Goal: Information Seeking & Learning: Learn about a topic

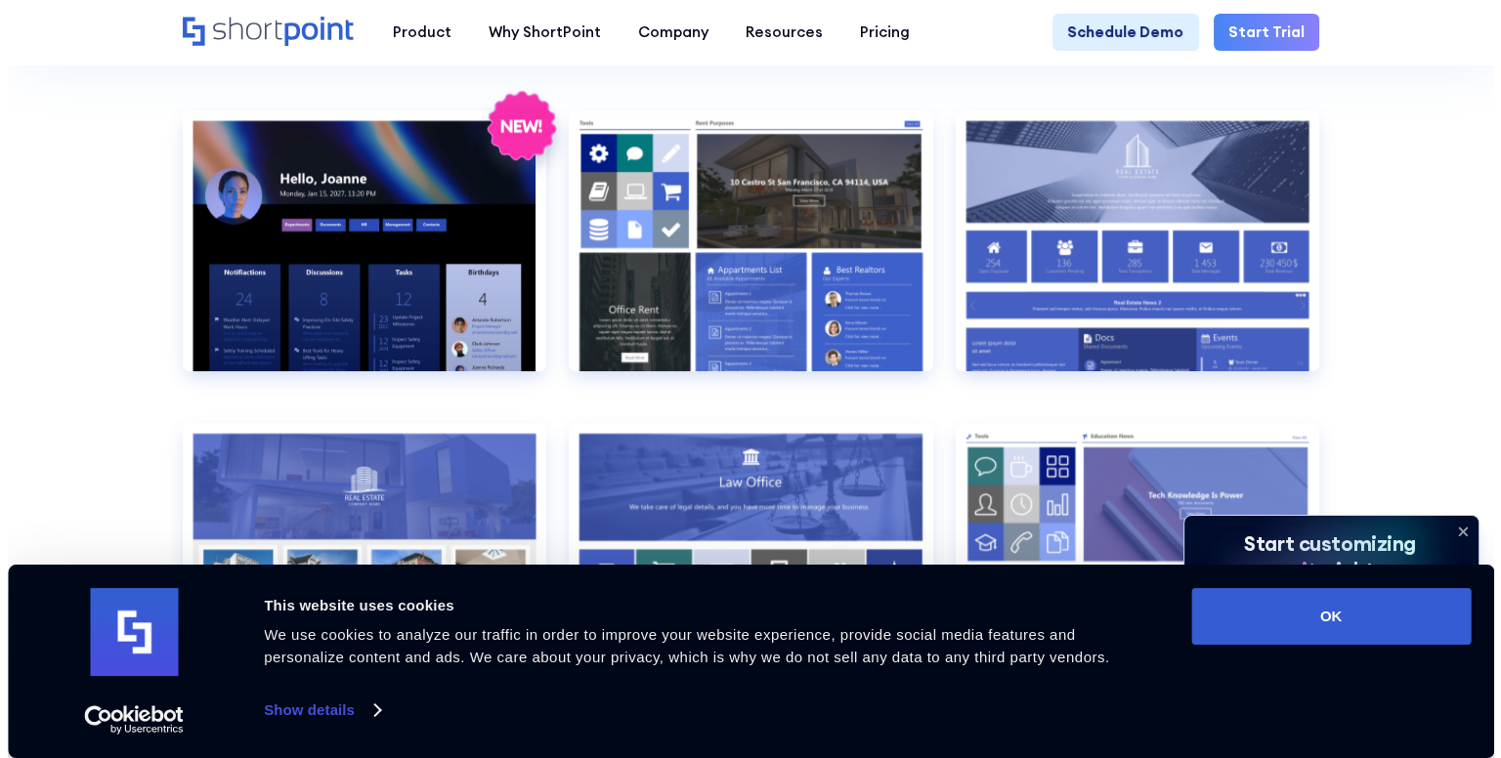
scroll to position [1673, 0]
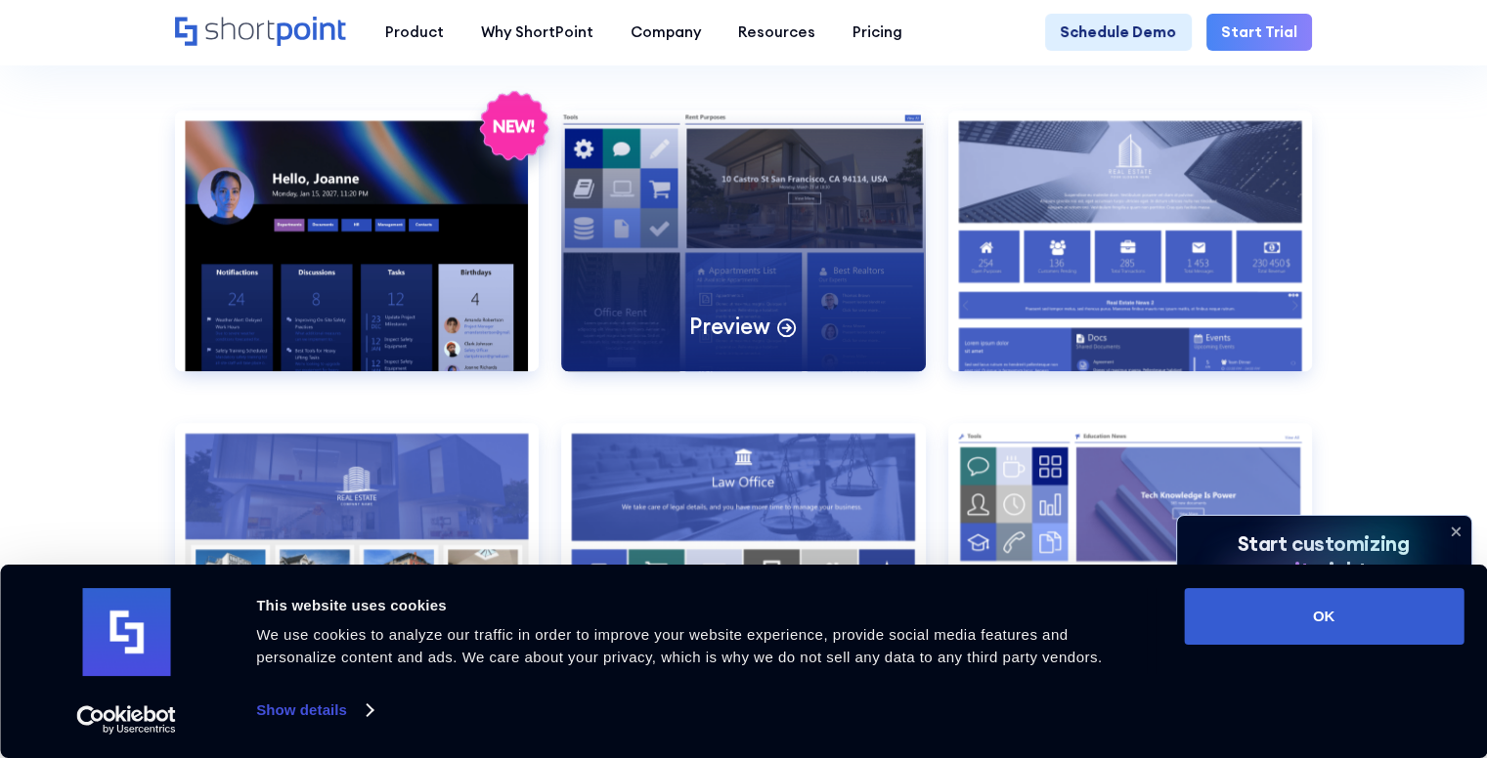
click at [705, 275] on div "Preview" at bounding box center [743, 240] width 365 height 260
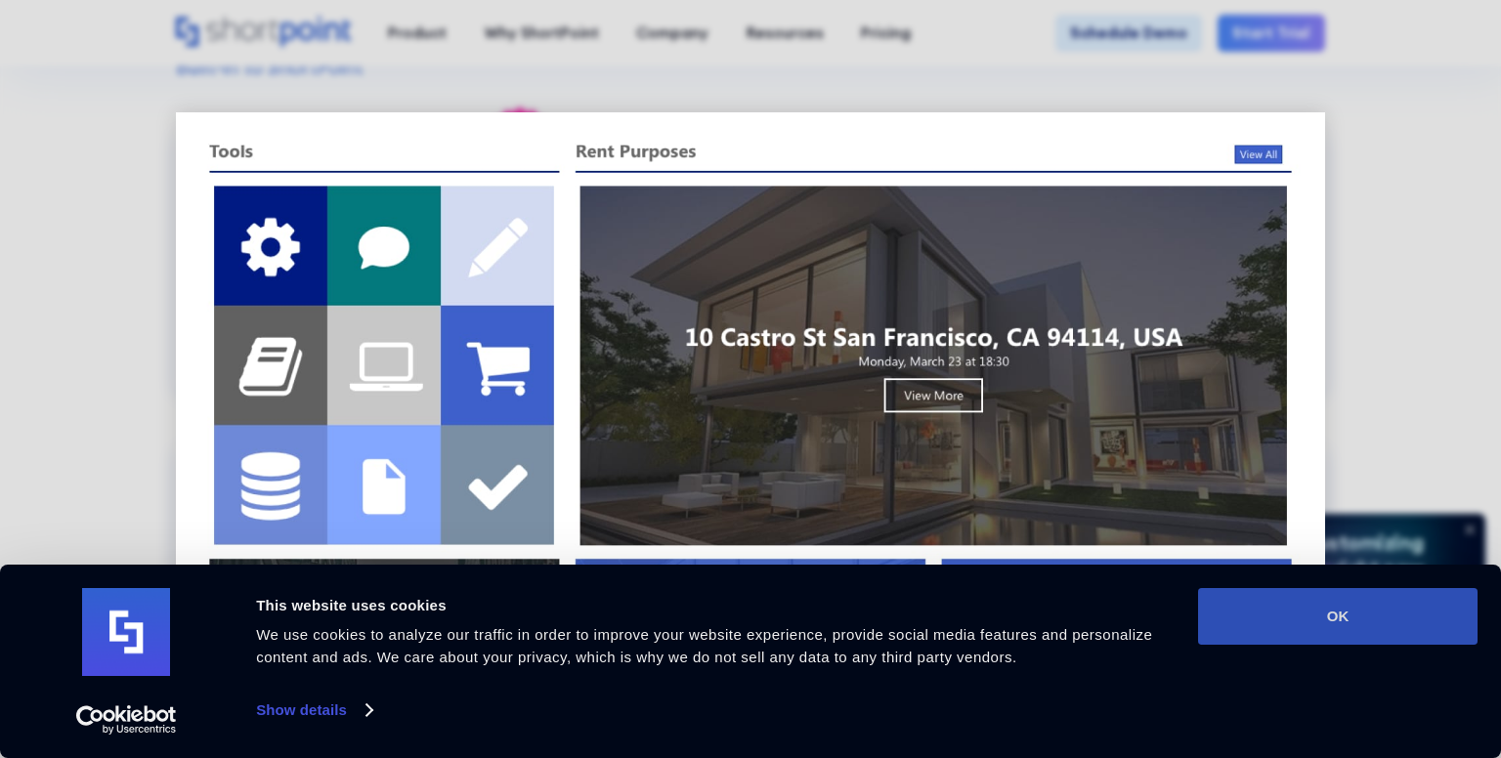
click at [1364, 607] on button "OK" at bounding box center [1338, 616] width 280 height 57
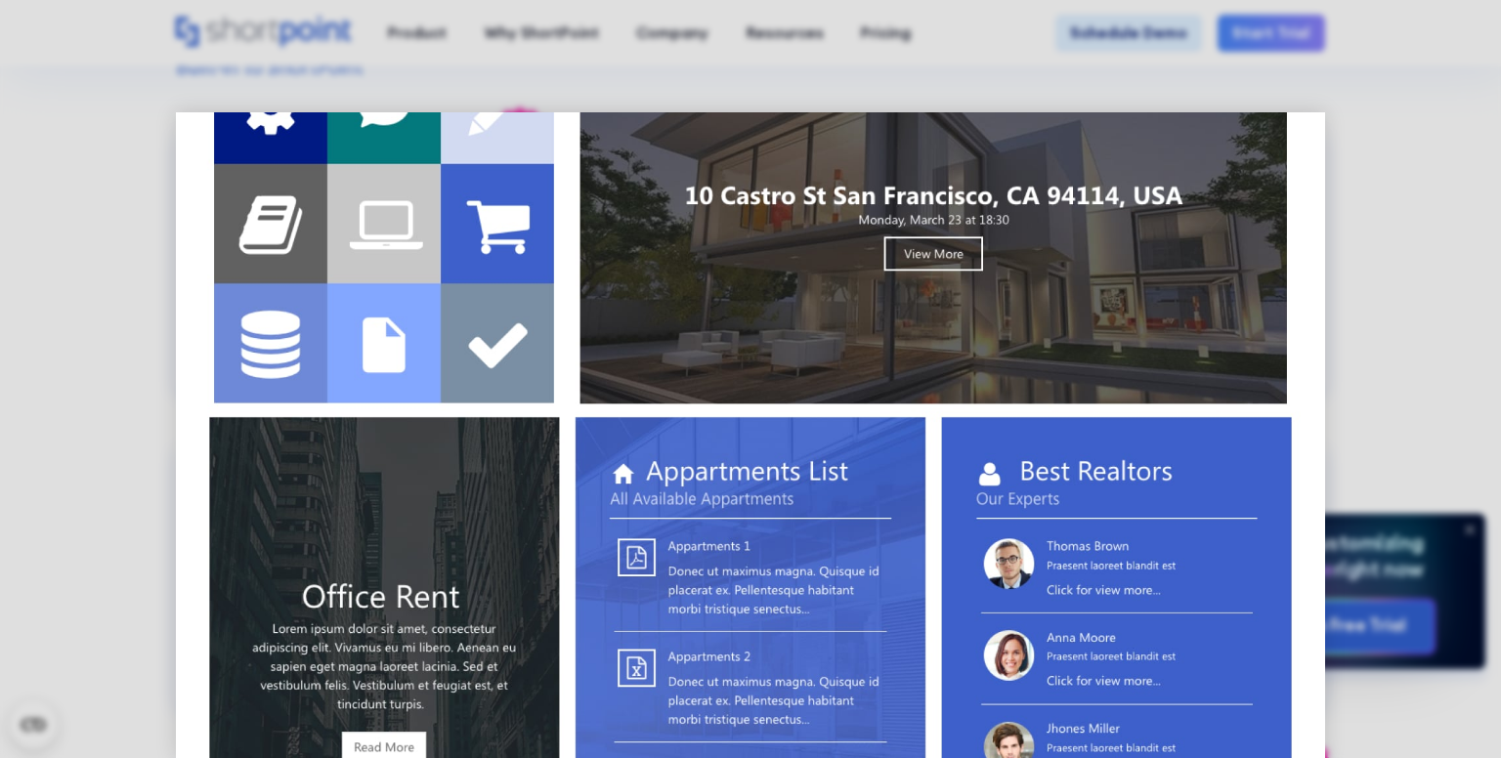
scroll to position [0, 0]
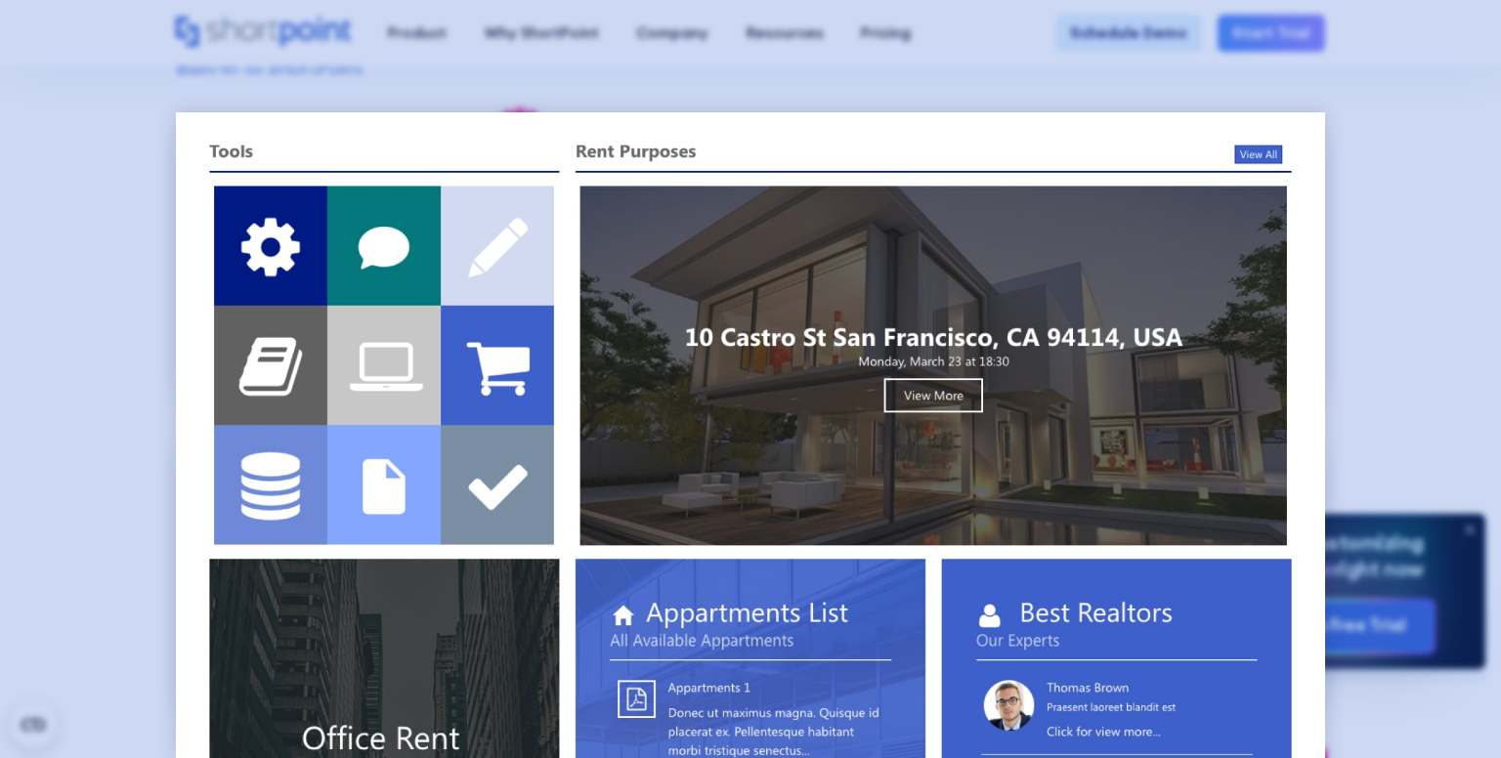
click at [1486, 154] on div at bounding box center [750, 379] width 1501 height 758
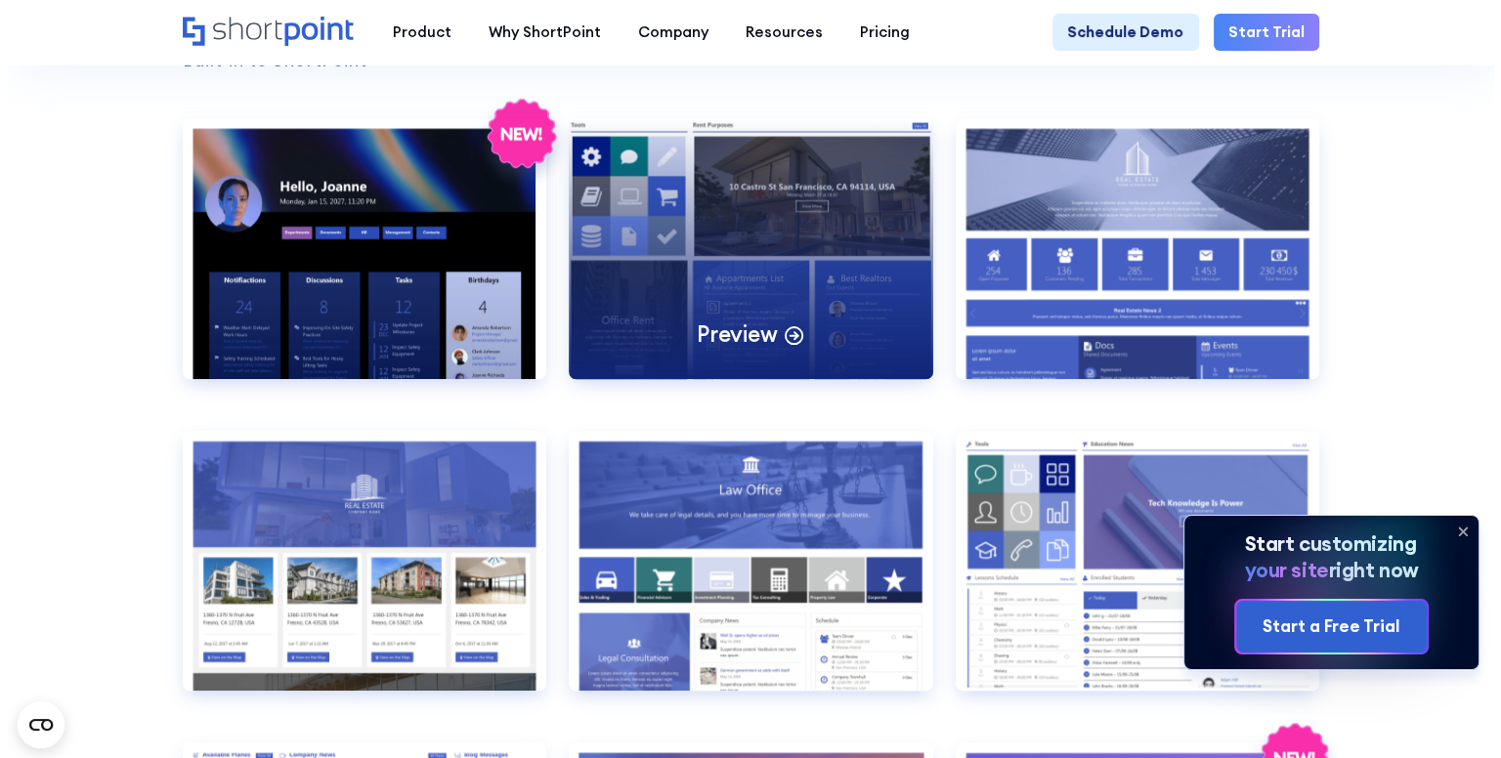
scroll to position [1671, 0]
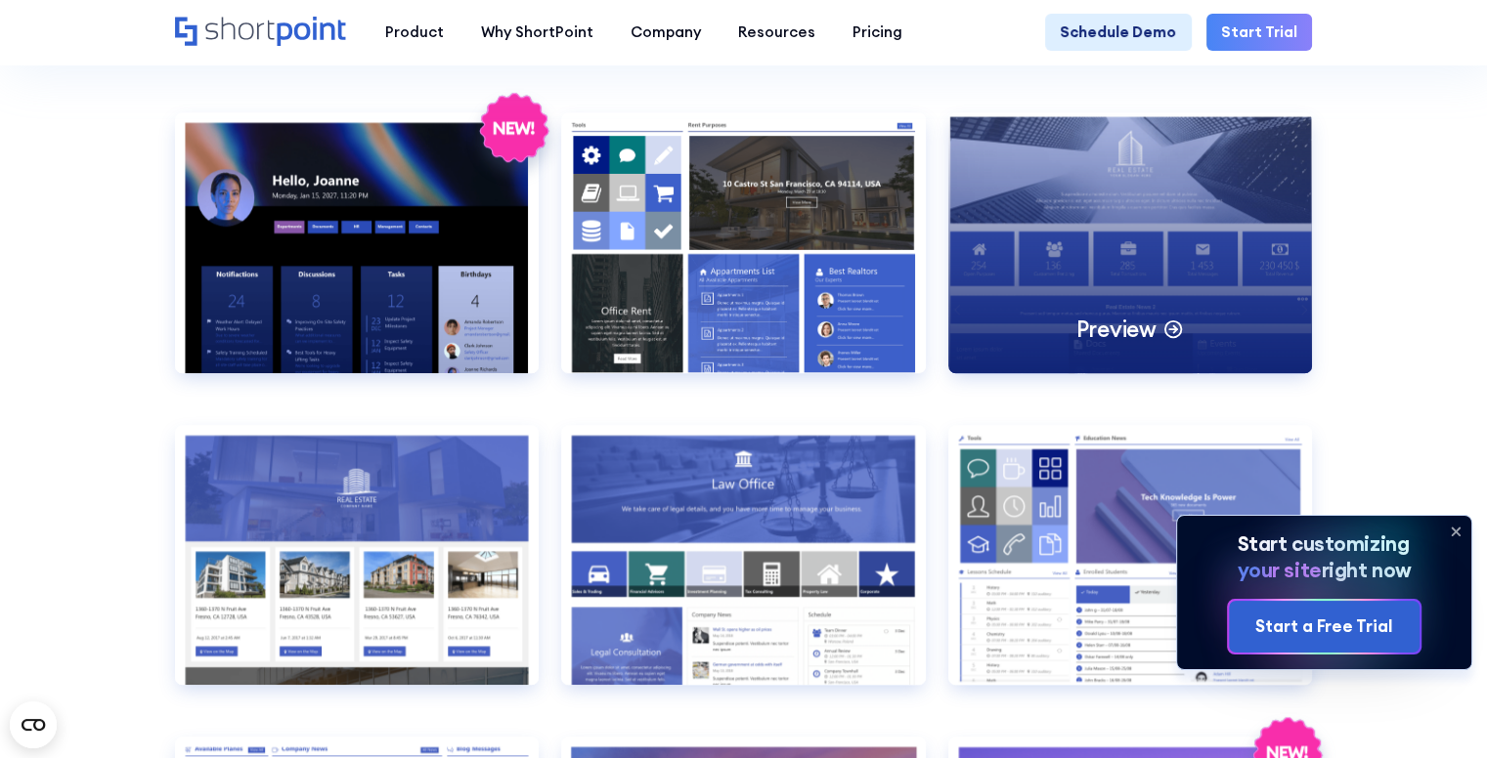
click at [1121, 198] on div "Preview" at bounding box center [1130, 242] width 365 height 260
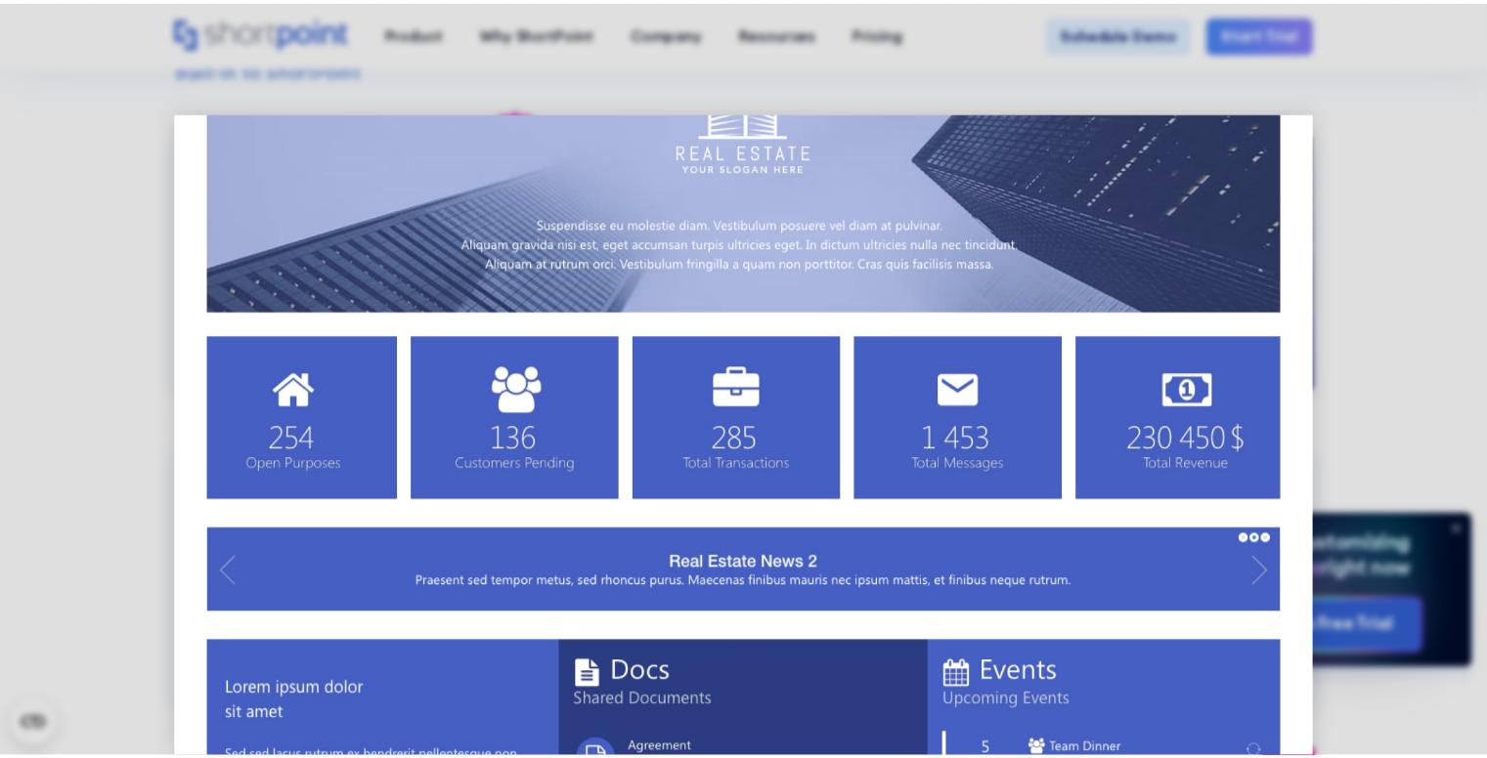
scroll to position [0, 0]
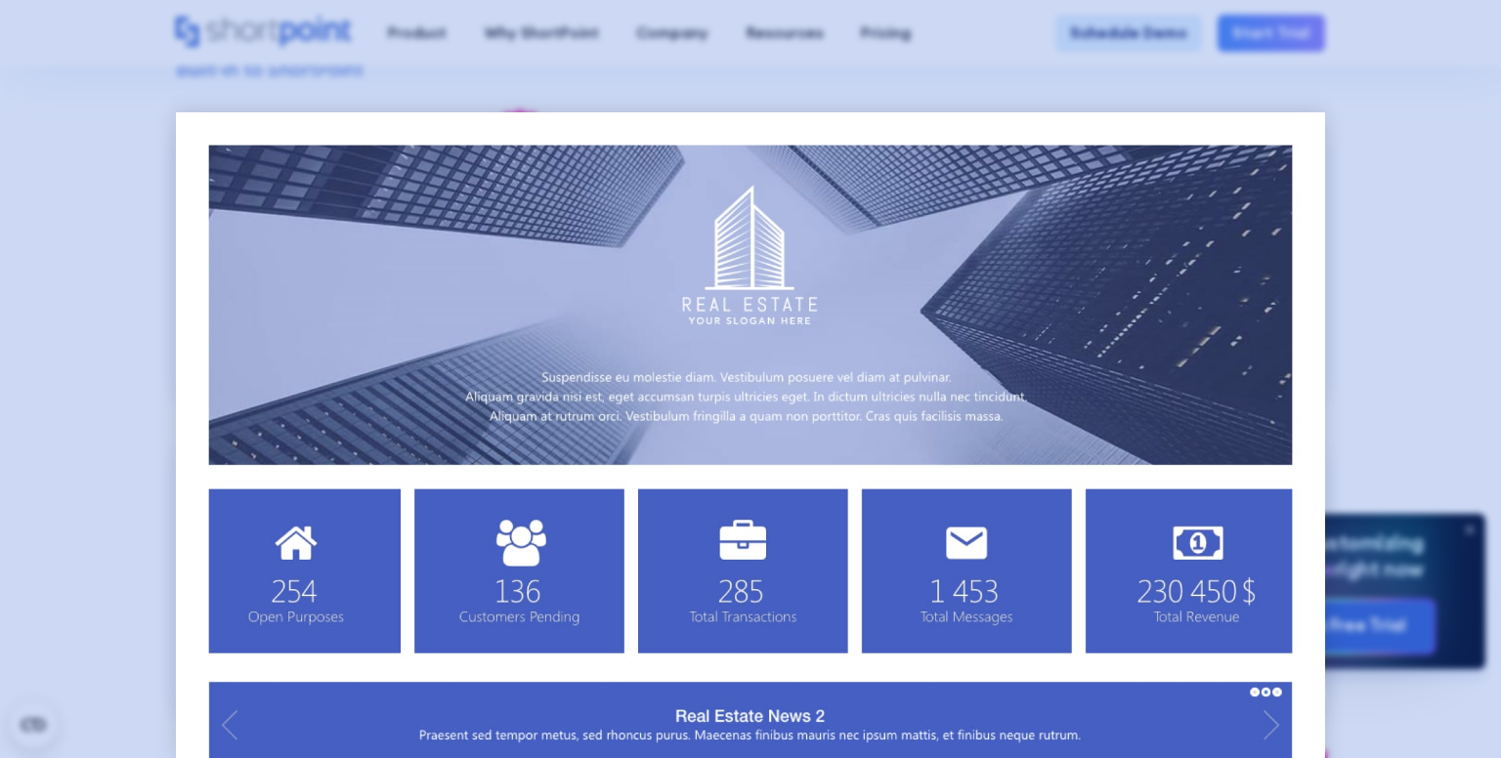
click at [1392, 226] on div at bounding box center [750, 379] width 1501 height 758
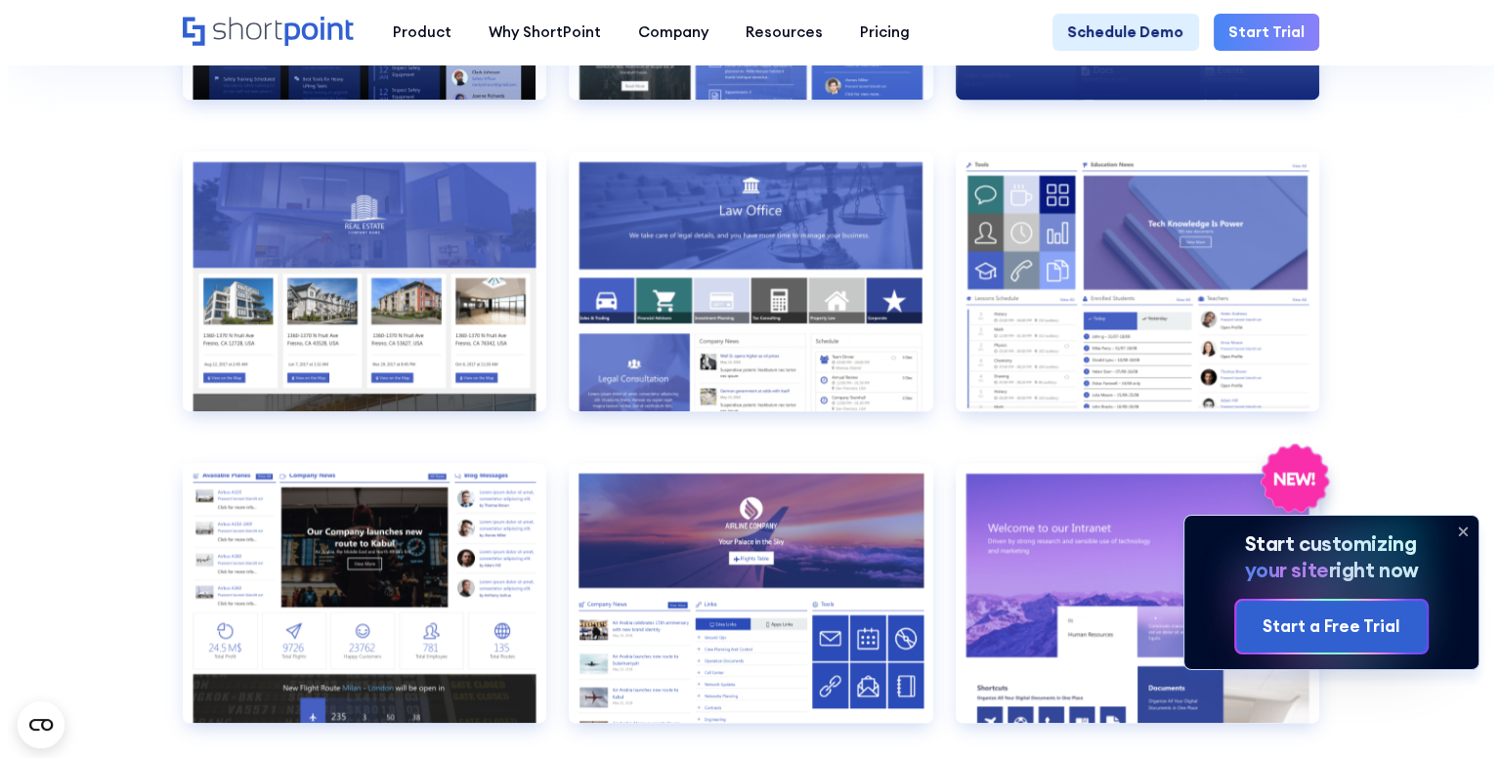
scroll to position [2012, 0]
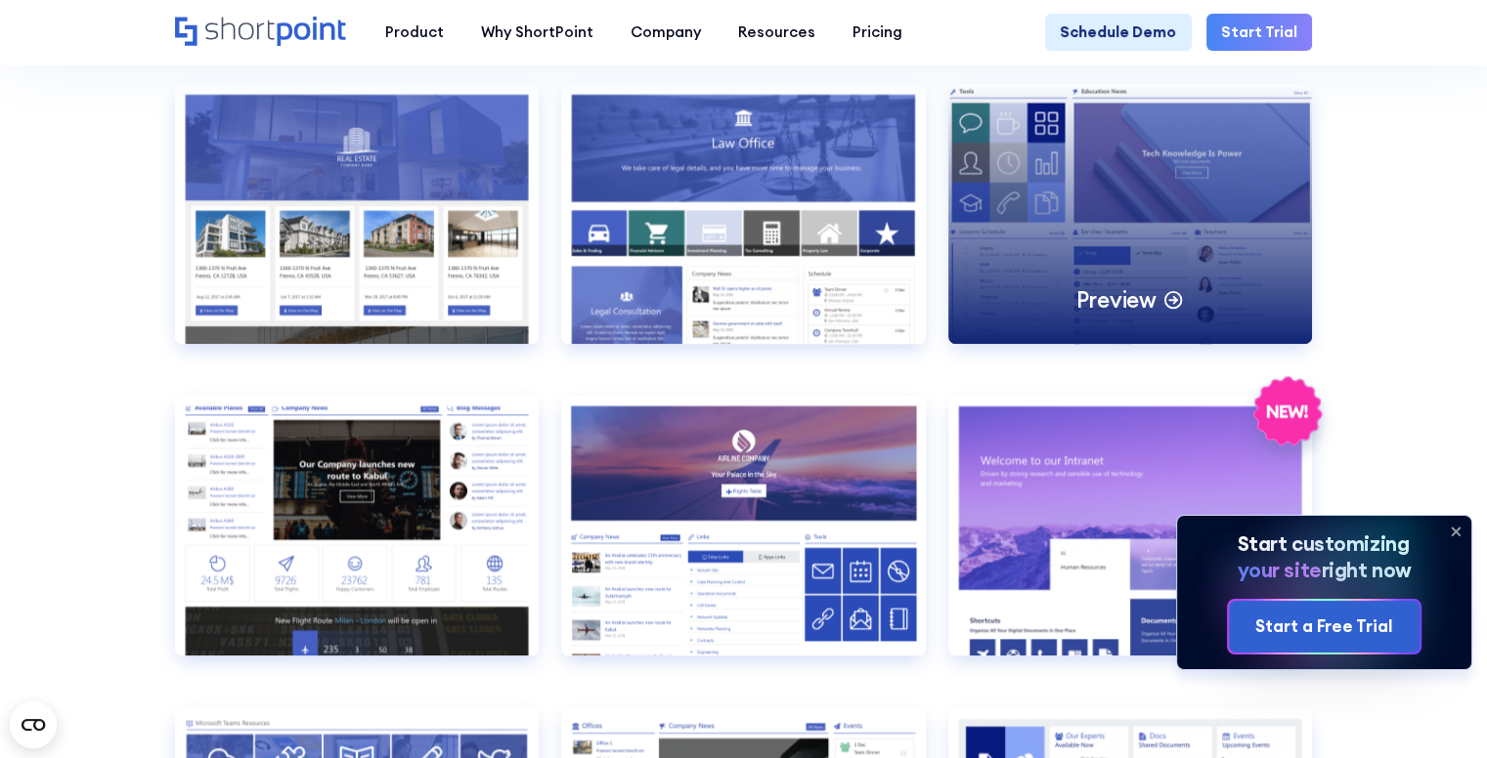
click at [1089, 174] on div "Preview" at bounding box center [1130, 214] width 365 height 260
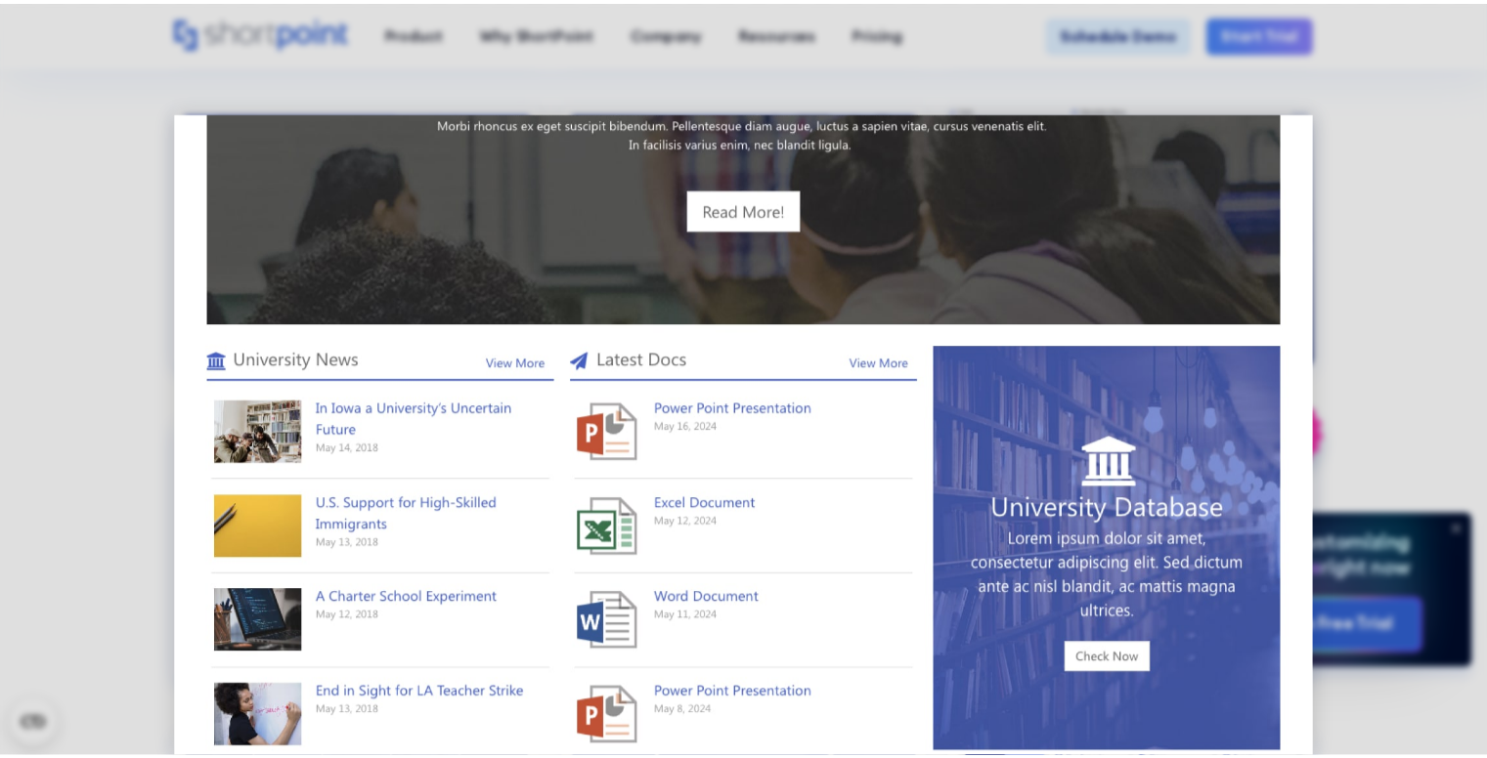
scroll to position [1078, 0]
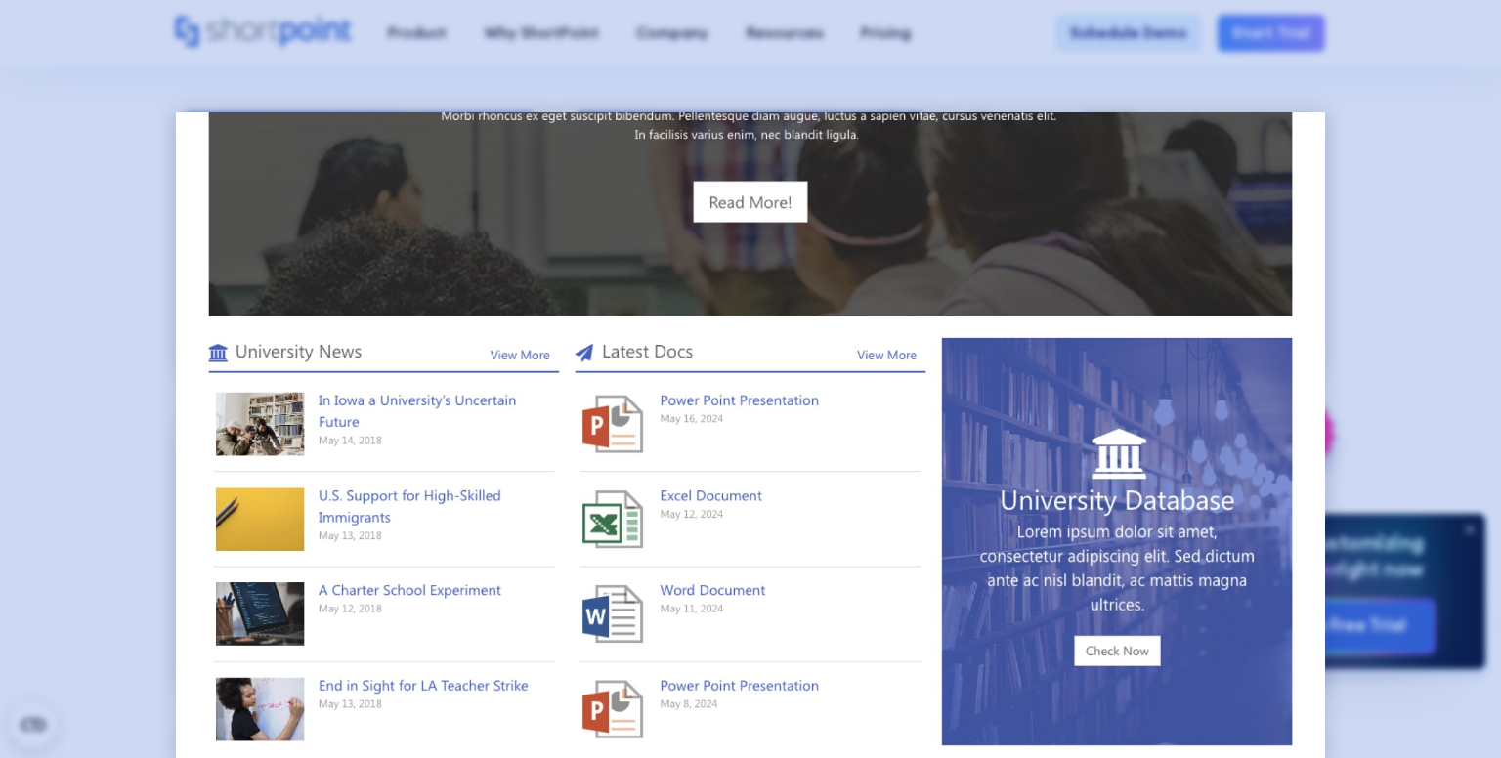
click at [1409, 142] on div at bounding box center [750, 379] width 1501 height 758
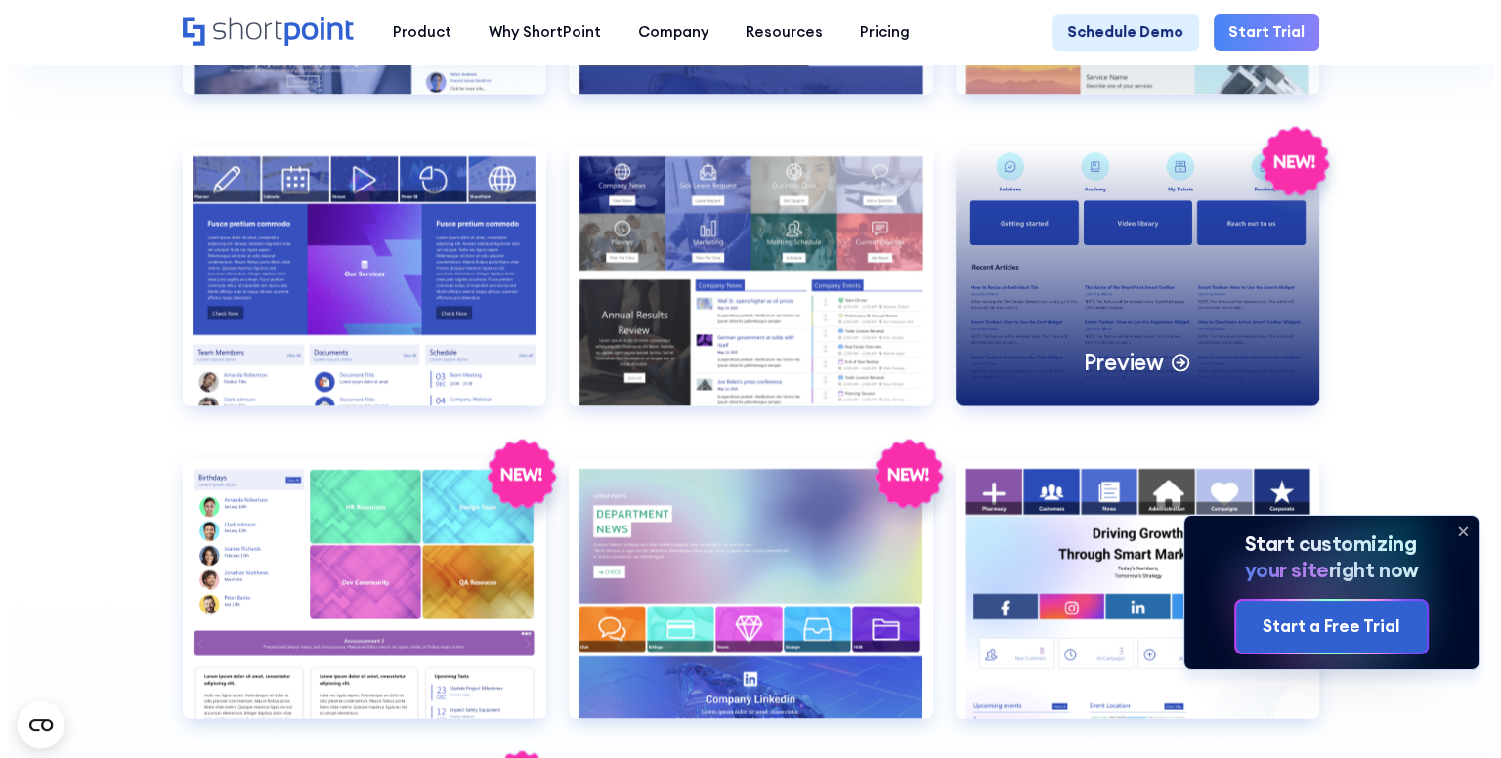
scroll to position [3821, 0]
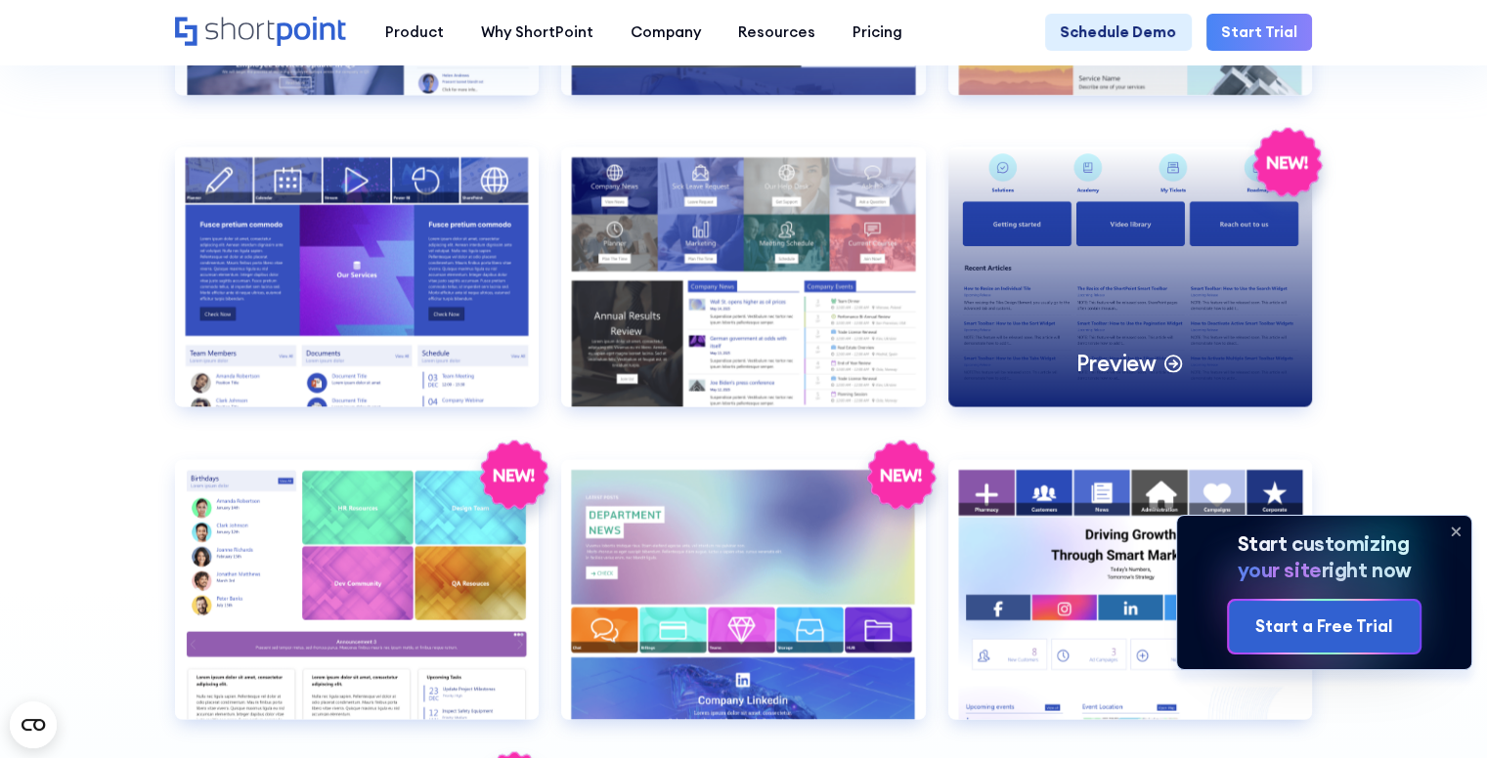
click at [1156, 245] on div "Preview" at bounding box center [1130, 278] width 365 height 260
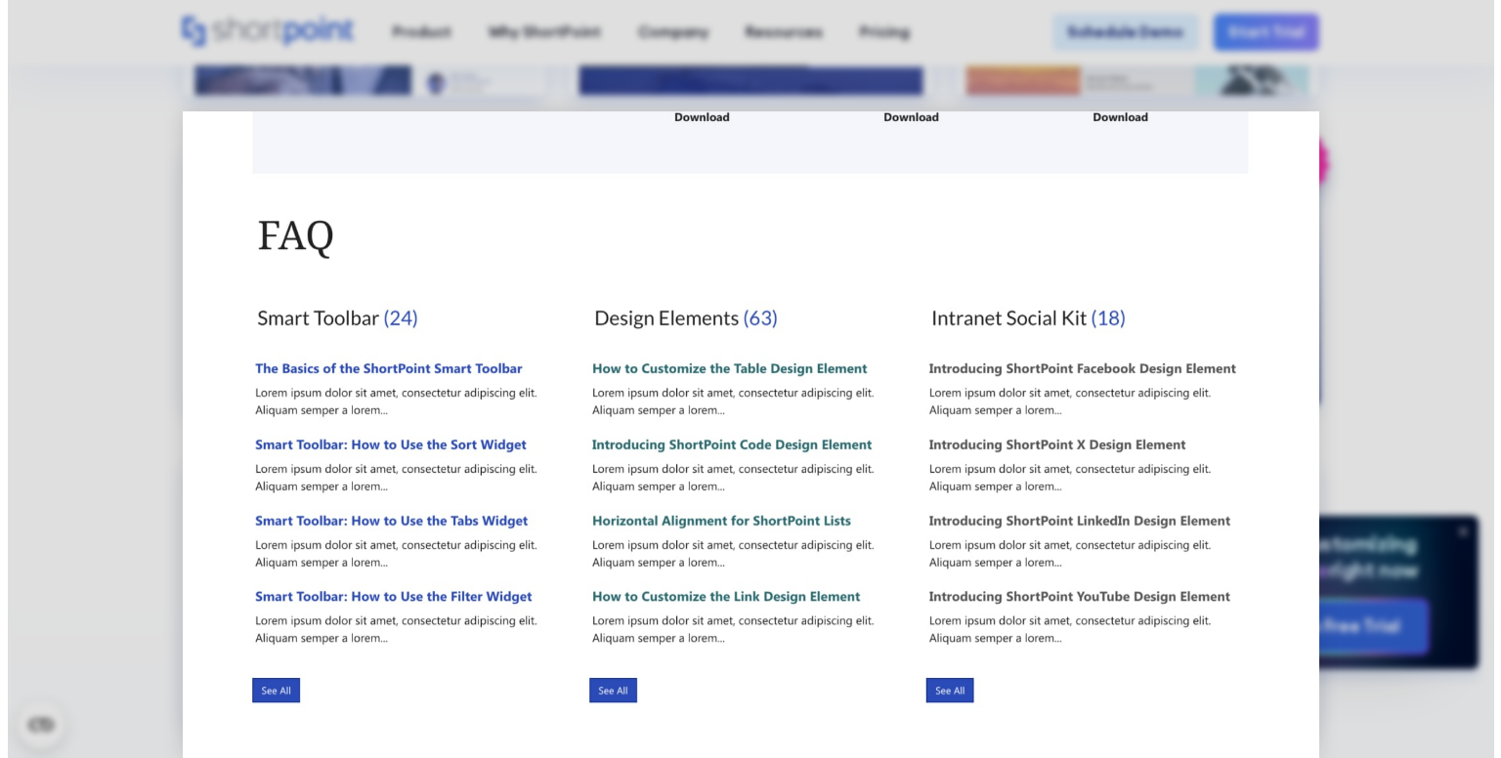
scroll to position [0, 0]
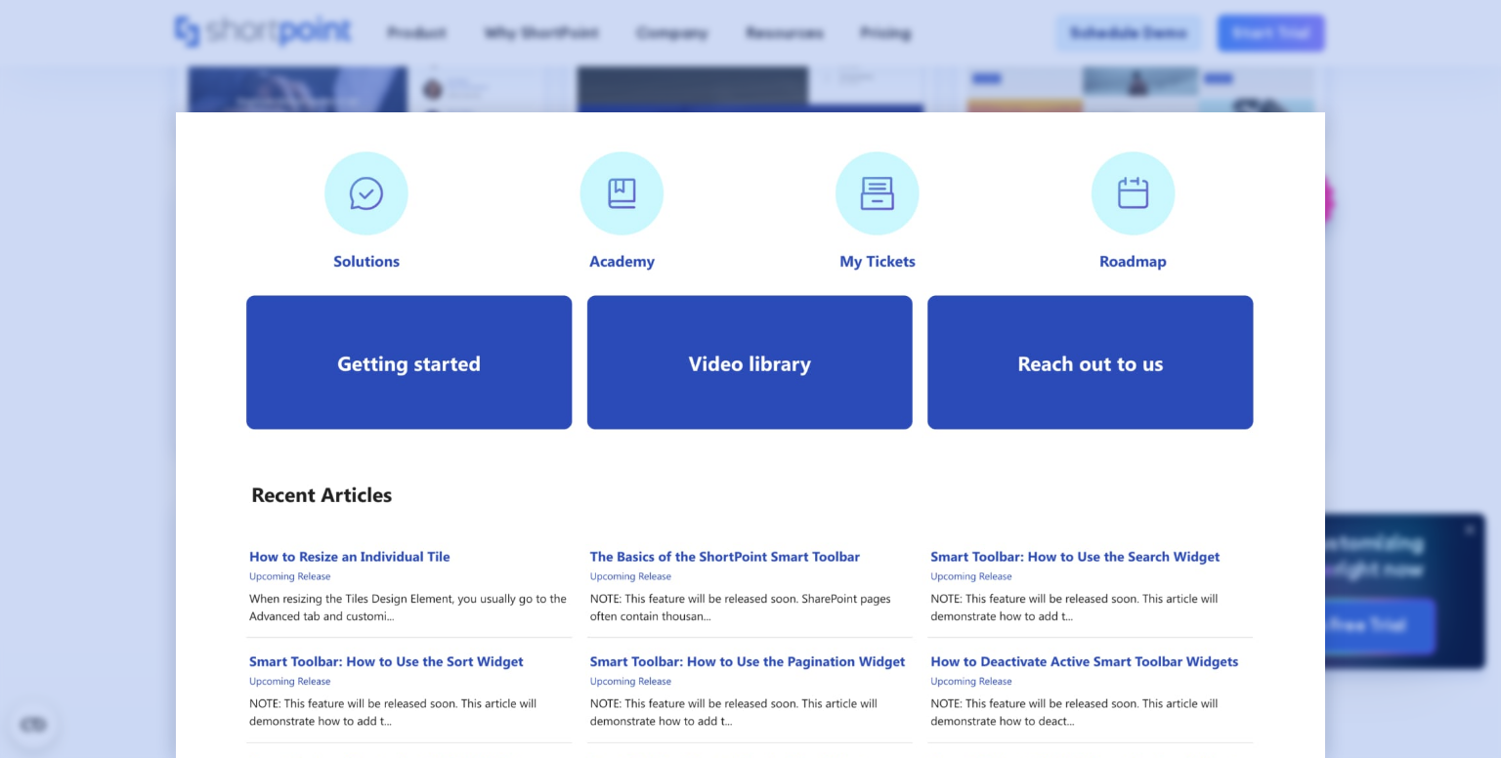
click at [1407, 325] on div at bounding box center [750, 379] width 1501 height 758
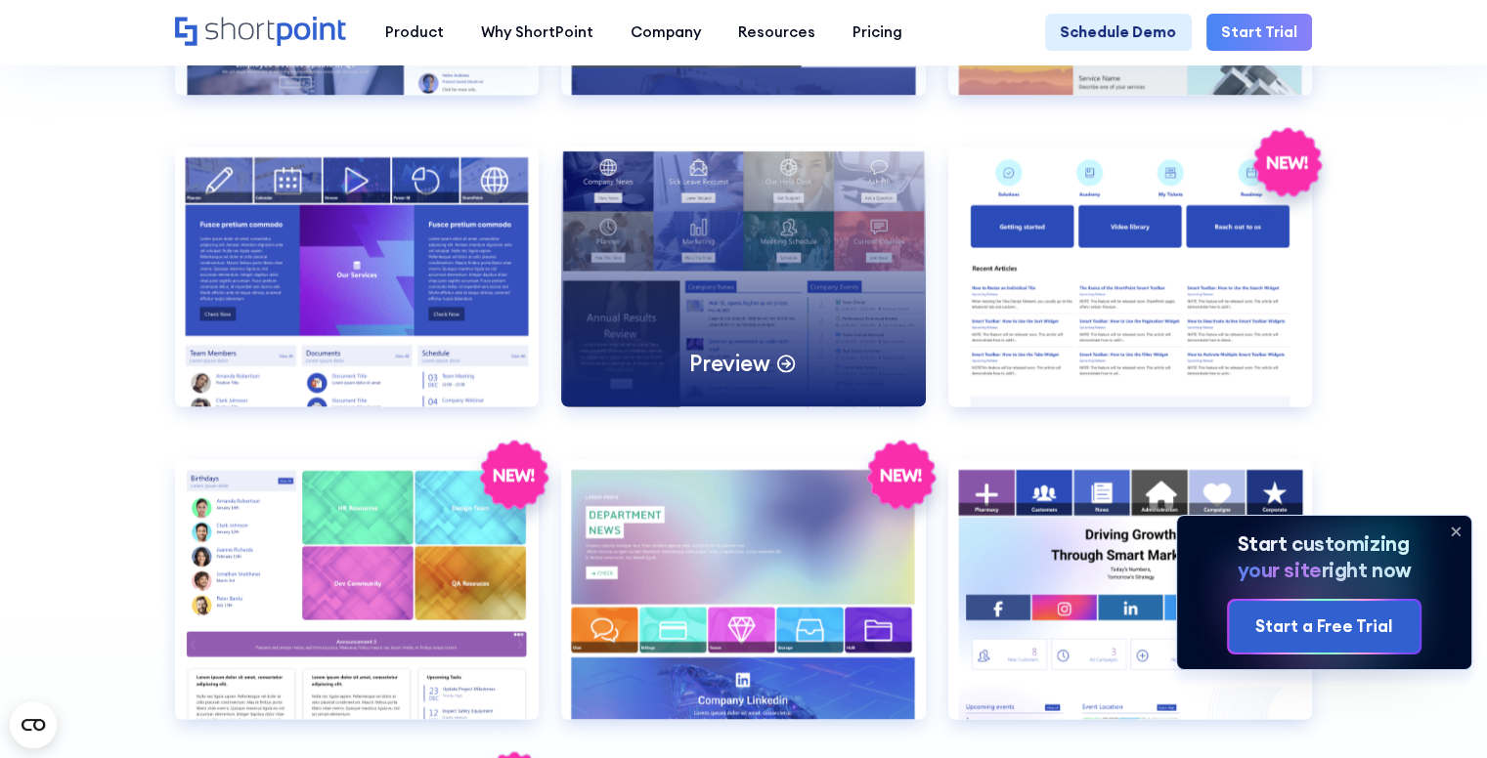
click at [770, 363] on div "Preview" at bounding box center [743, 278] width 365 height 260
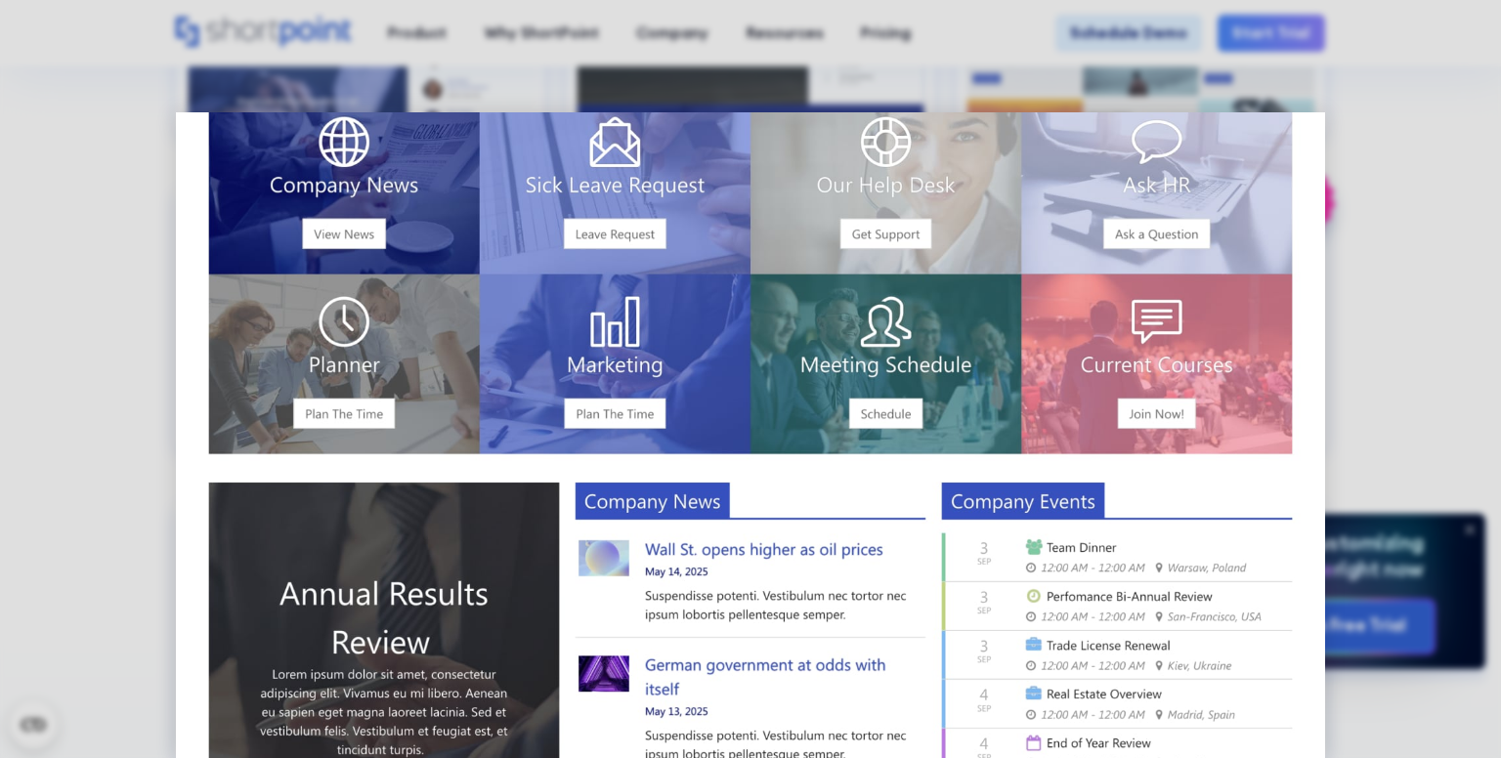
scroll to position [53, 0]
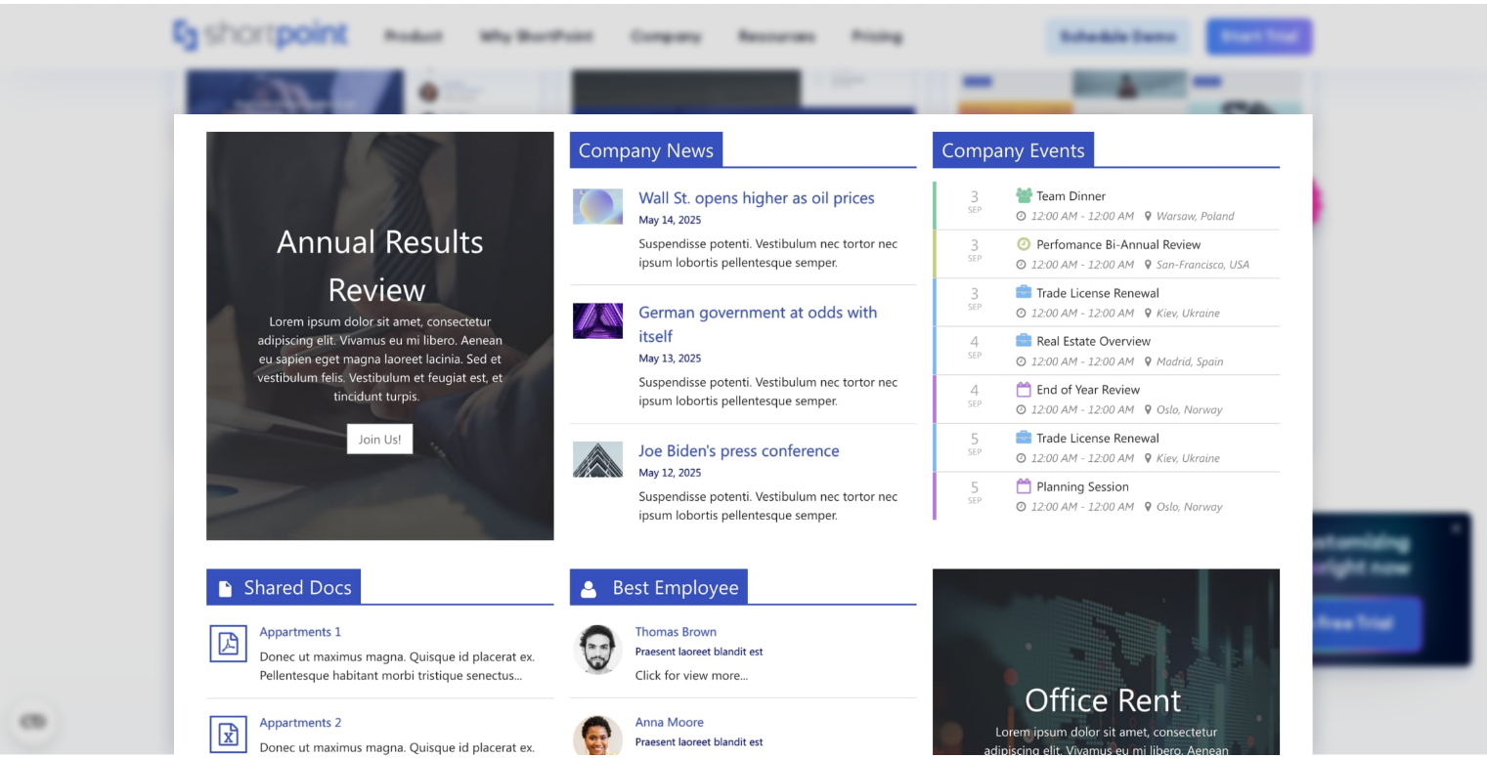
scroll to position [0, 0]
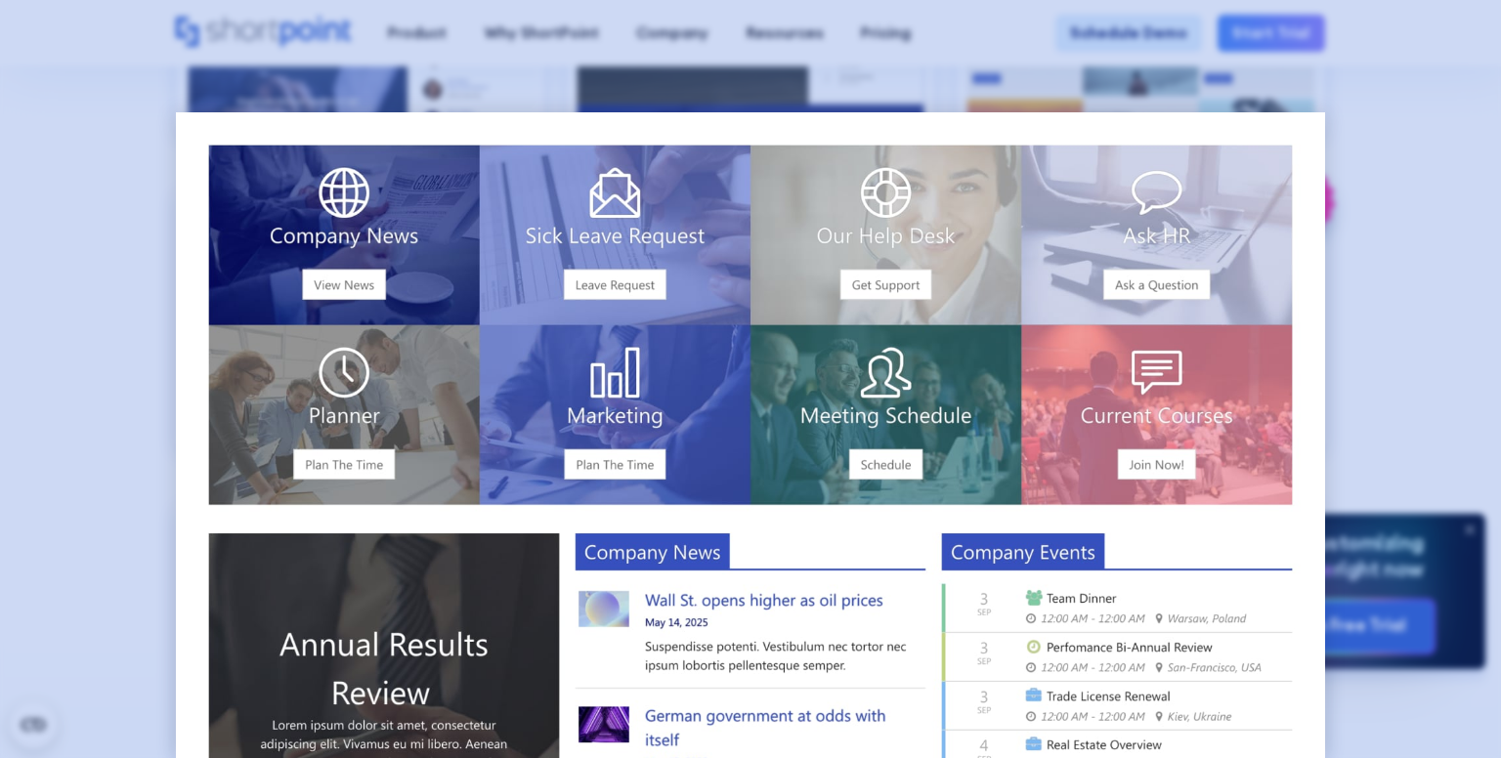
click at [470, 28] on div at bounding box center [750, 379] width 1501 height 758
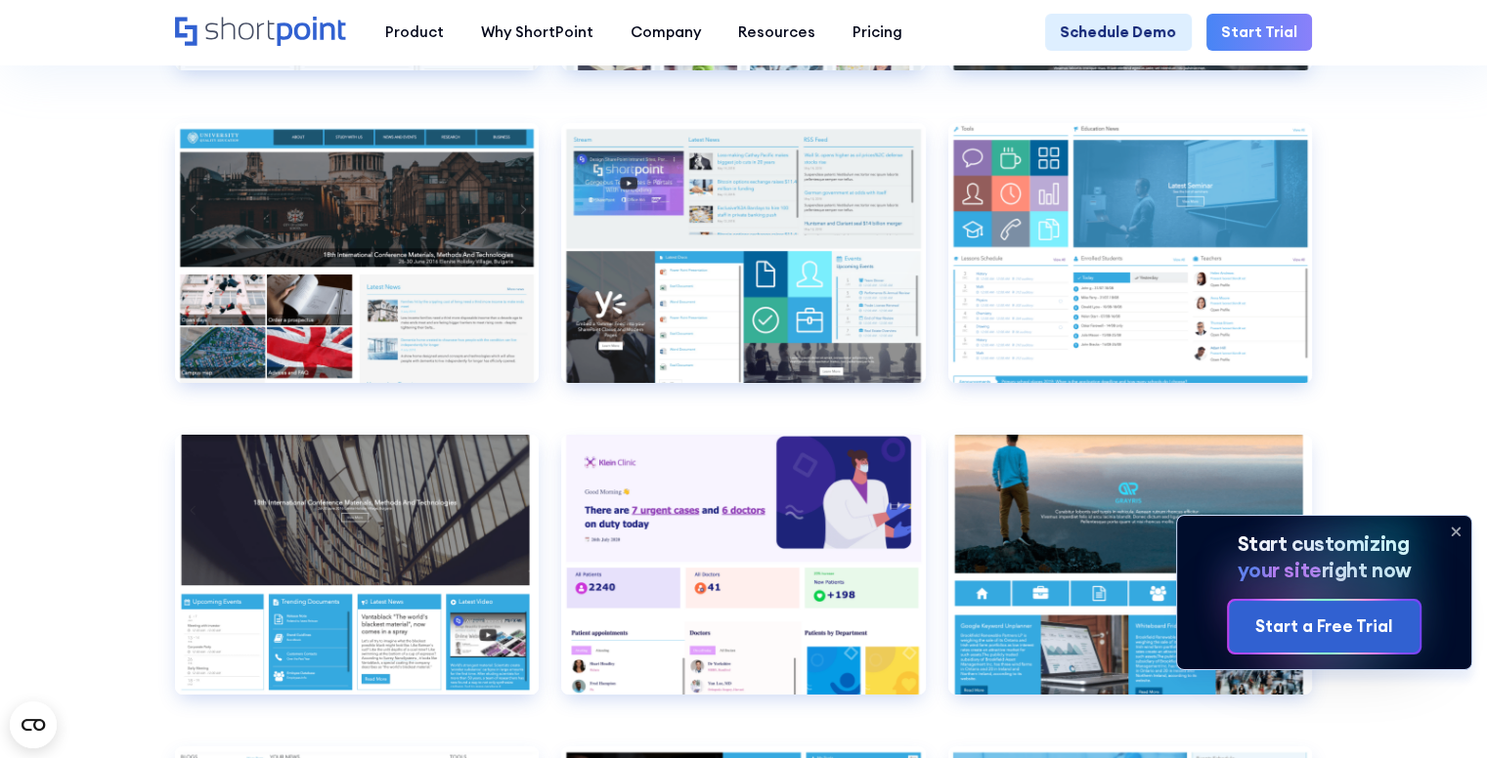
scroll to position [7406, 0]
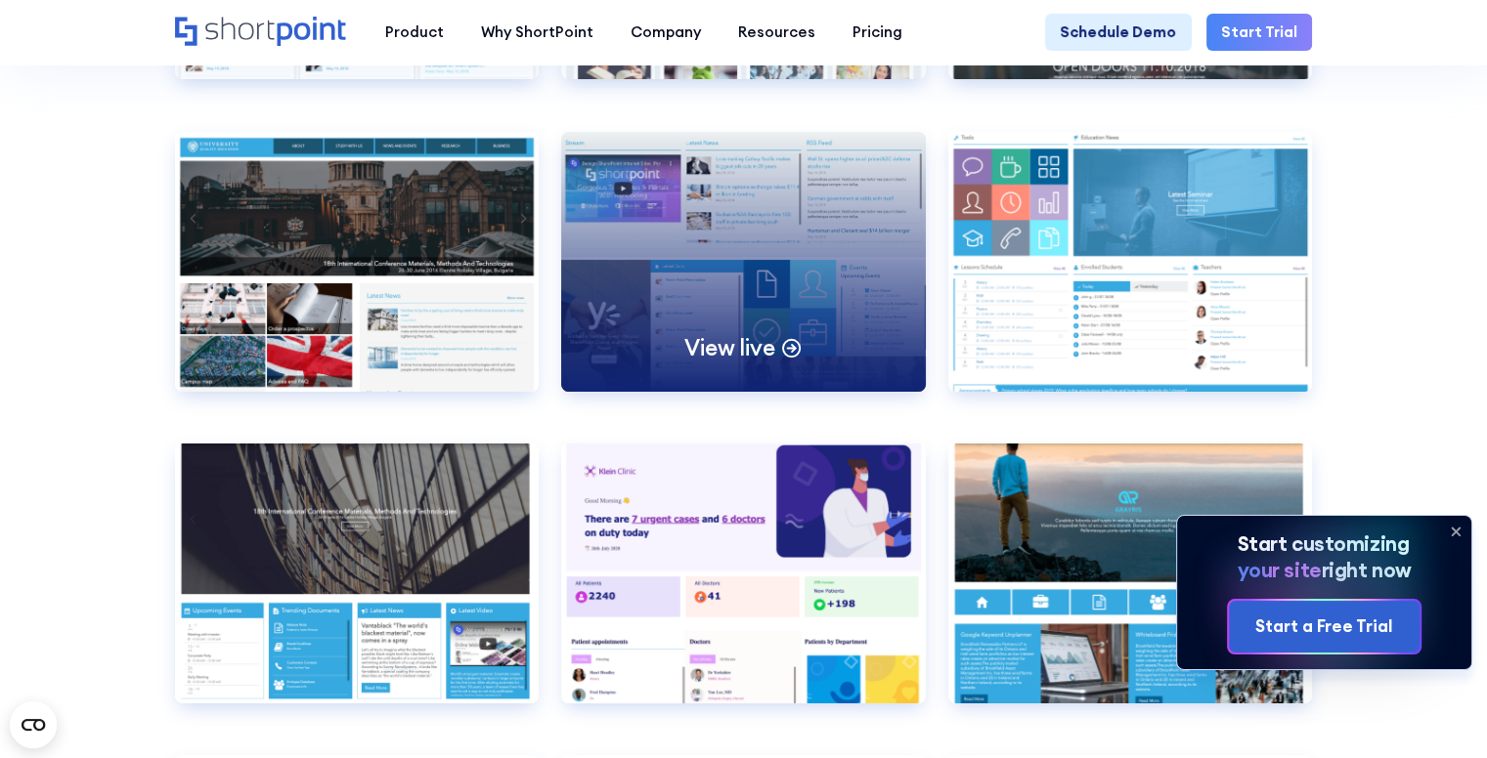
click at [817, 333] on div "View live" at bounding box center [743, 262] width 365 height 260
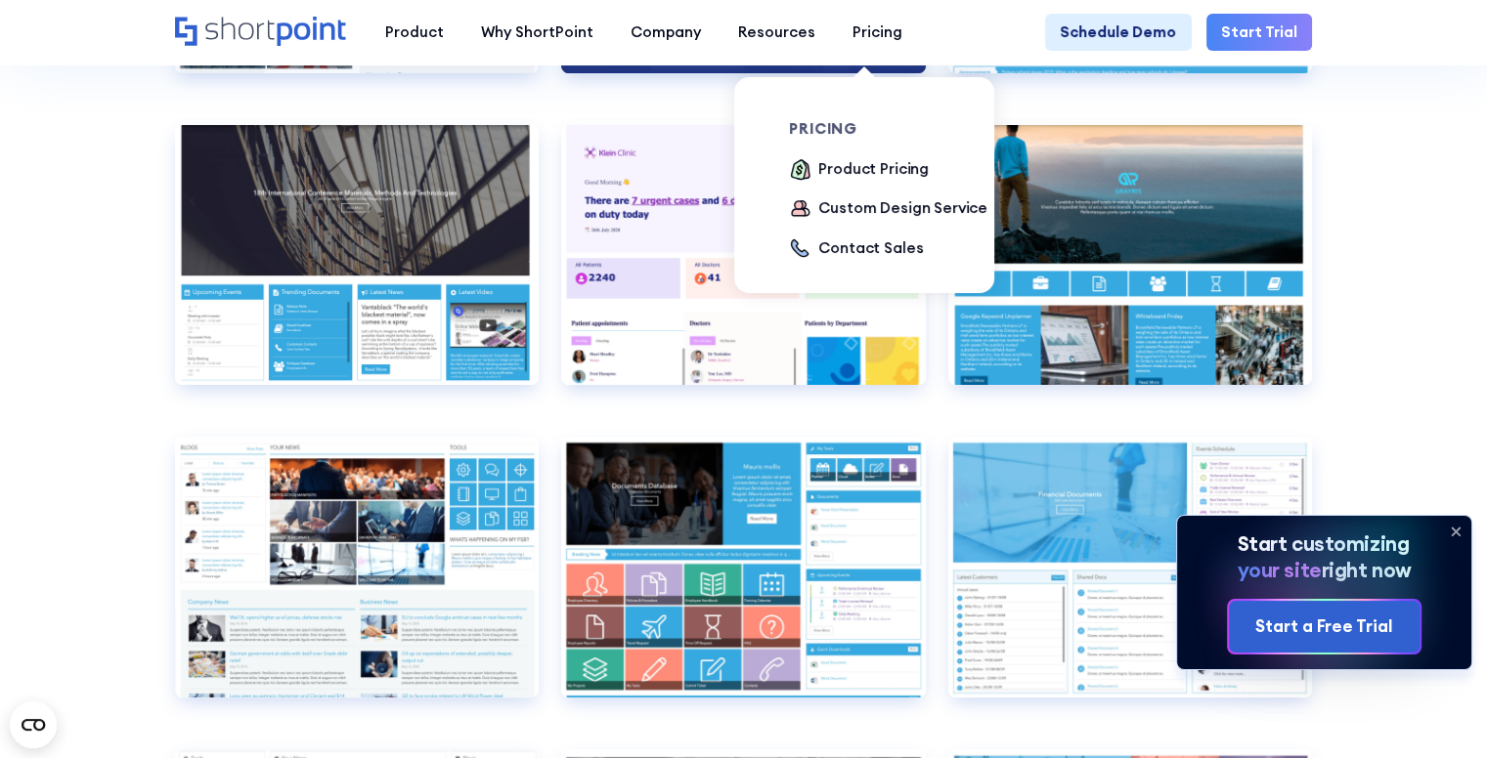
scroll to position [7729, 0]
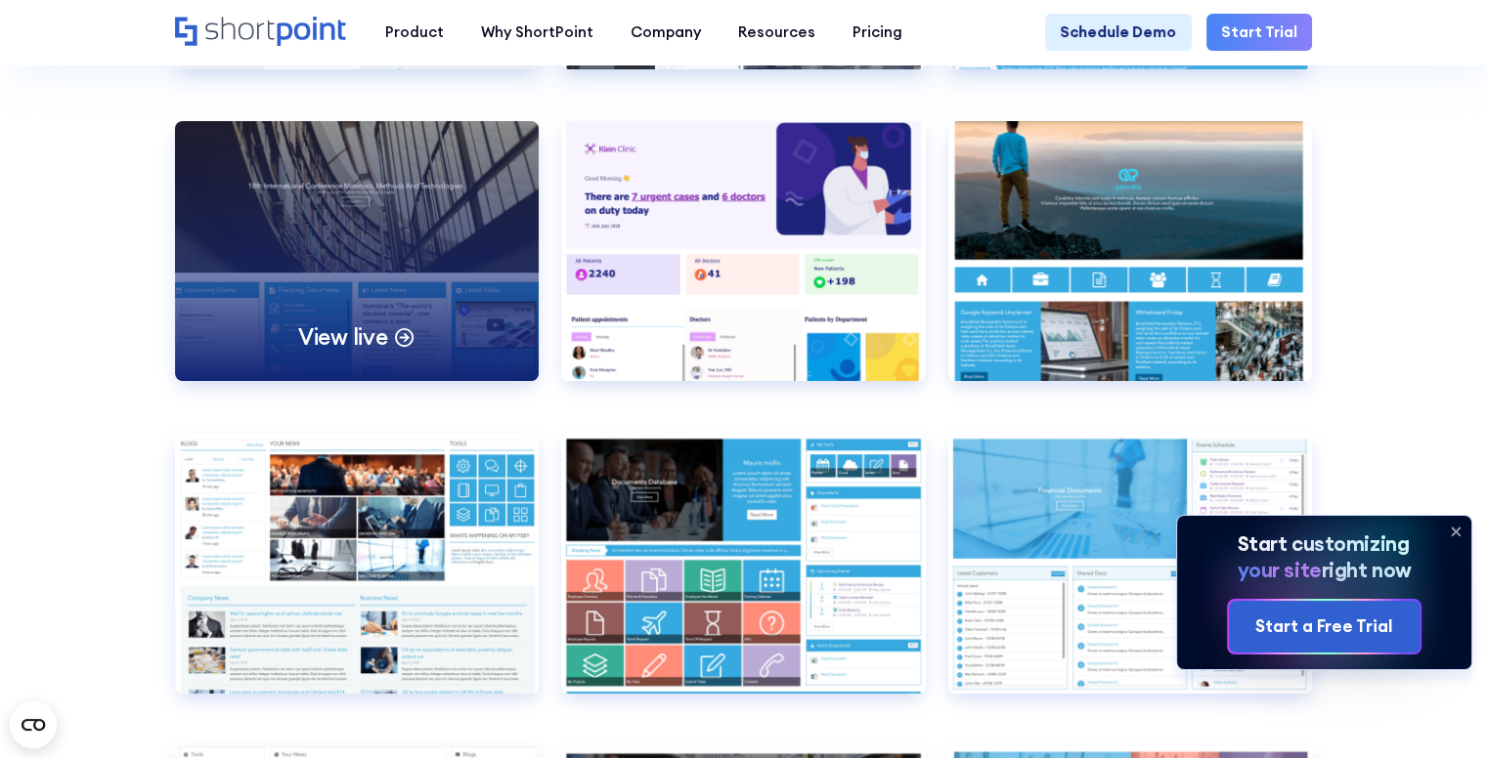
click at [430, 295] on div "View live" at bounding box center [357, 251] width 365 height 260
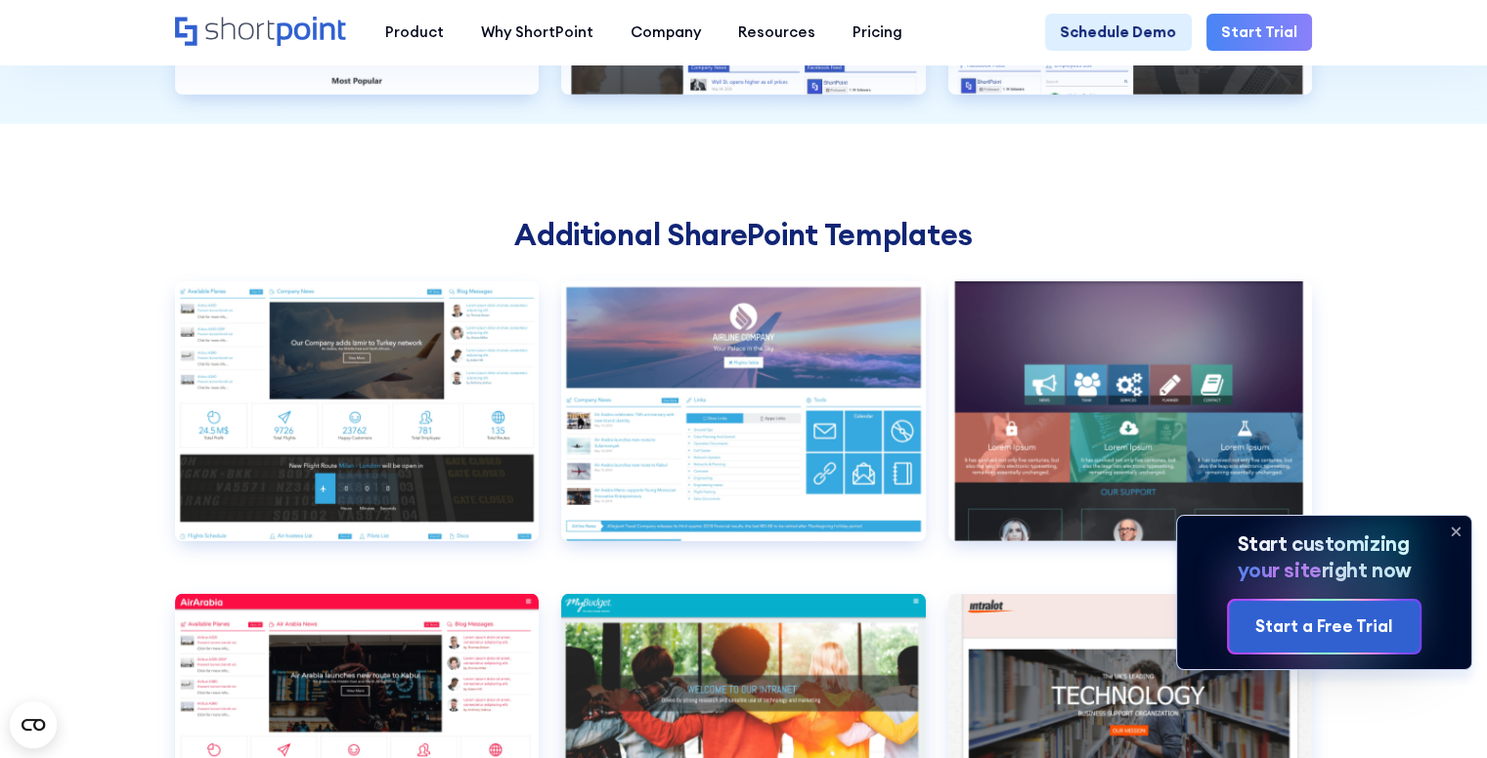
scroll to position [5649, 0]
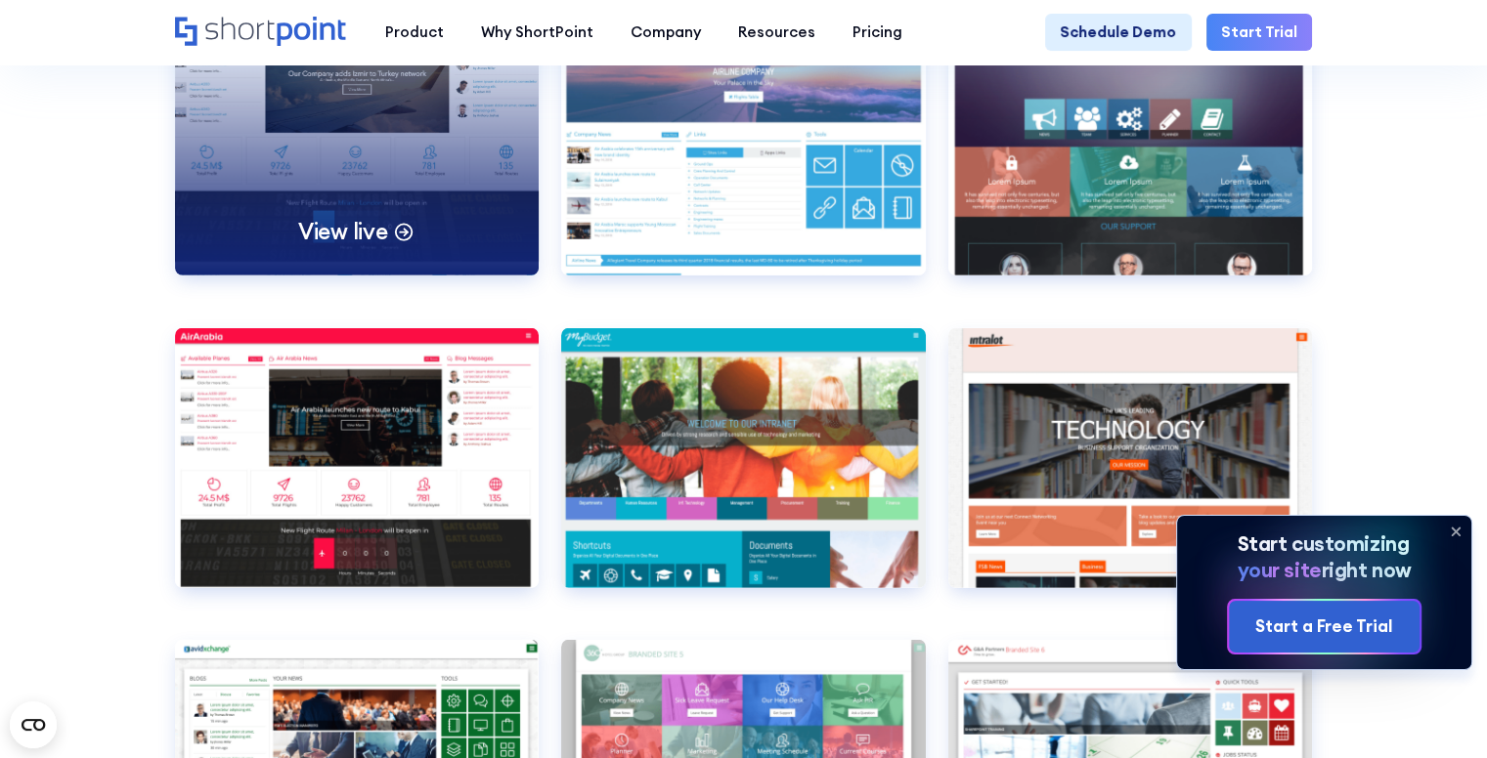
click at [364, 206] on div "View live" at bounding box center [357, 146] width 365 height 260
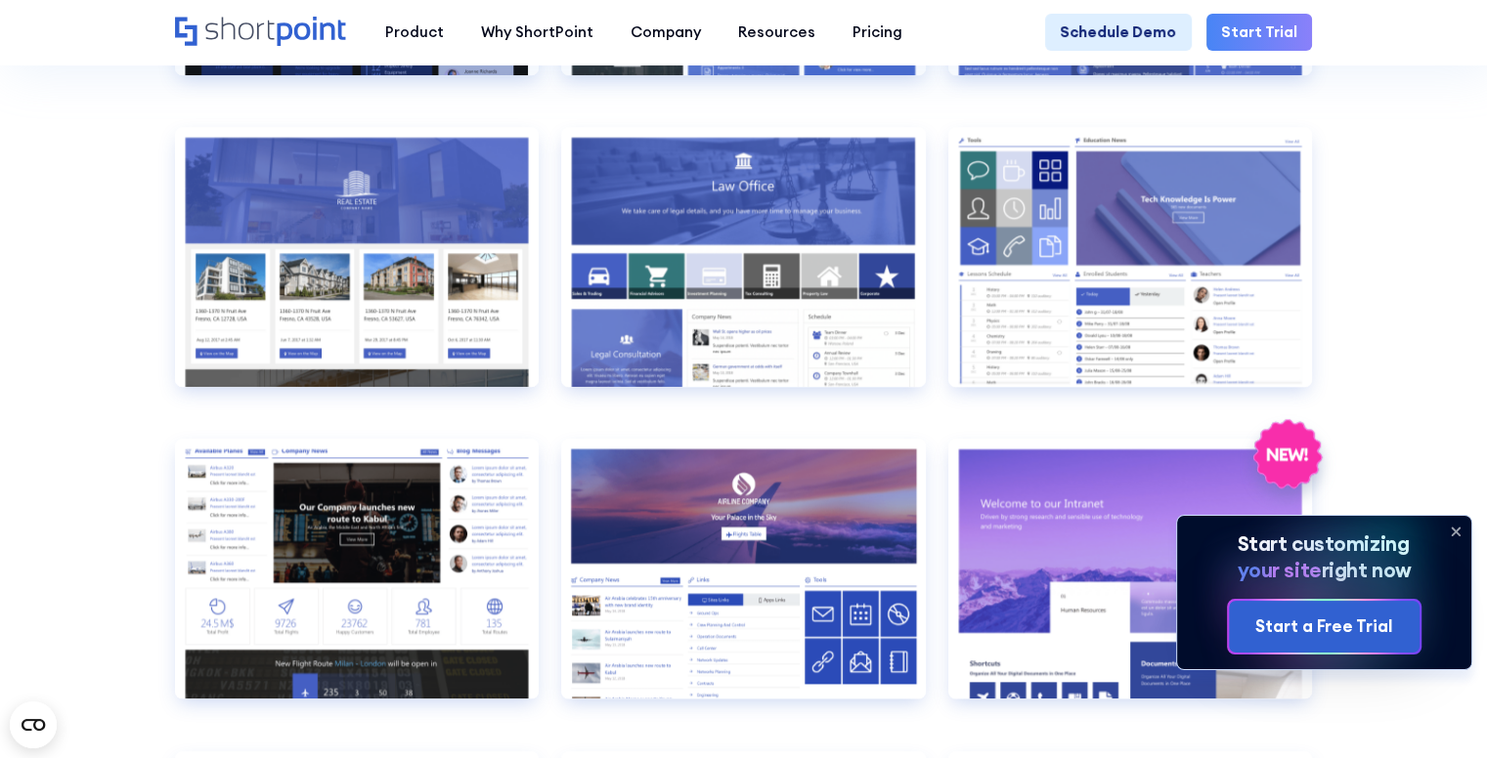
scroll to position [1966, 0]
